Goal: Transaction & Acquisition: Purchase product/service

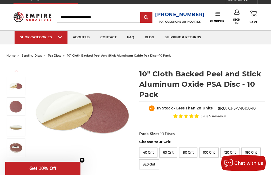
scroll to position [6, 0]
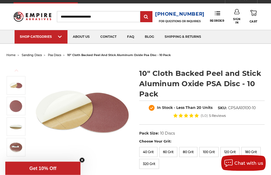
click at [15, 164] on icon "button" at bounding box center [17, 164] width 4 height 4
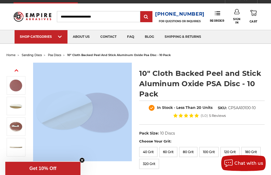
click at [11, 170] on div "Previous Next 10" Cloth Backed Peel and Stick Aluminum Oxide PSA Disc - 10 Pack" at bounding box center [136, 140] width 266 height 163
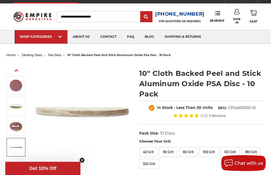
click at [15, 149] on img at bounding box center [15, 147] width 13 height 13
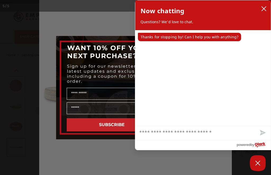
click at [208, 45] on circle "Close dialog" at bounding box center [207, 42] width 5 height 5
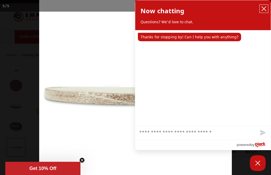
click at [264, 10] on icon "close chatbox" at bounding box center [263, 8] width 5 height 5
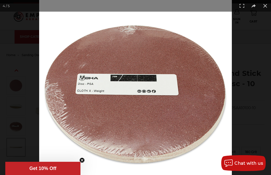
click at [43, 78] on img at bounding box center [135, 94] width 193 height 193
